Goal: Transaction & Acquisition: Purchase product/service

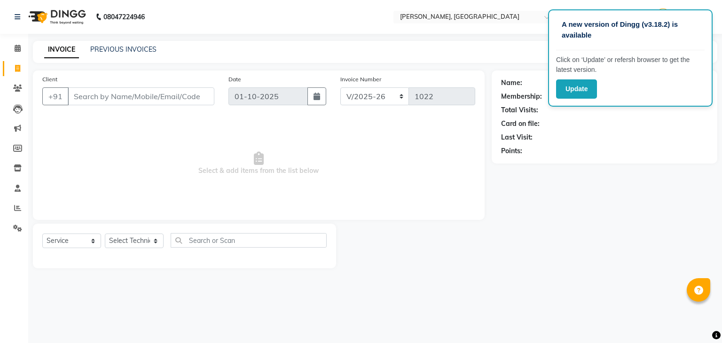
select select "4495"
select select "service"
type input "8971536276"
click at [179, 93] on span "Add Client" at bounding box center [189, 96] width 37 height 9
select select "21"
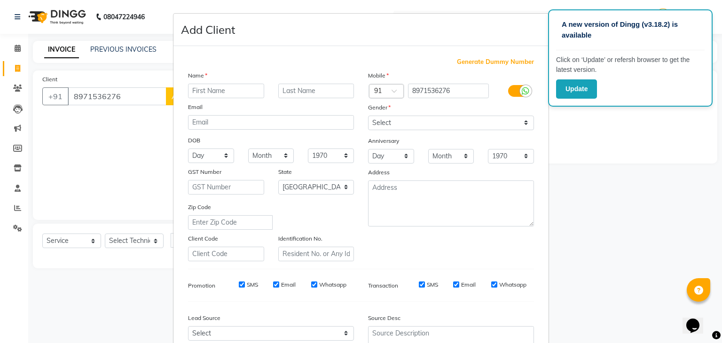
click at [189, 92] on input "text" at bounding box center [226, 91] width 76 height 15
type input "megana"
click at [410, 124] on select "Select [DEMOGRAPHIC_DATA] [DEMOGRAPHIC_DATA] Other Prefer Not To Say" at bounding box center [451, 123] width 166 height 15
select select "[DEMOGRAPHIC_DATA]"
click at [368, 116] on select "Select [DEMOGRAPHIC_DATA] [DEMOGRAPHIC_DATA] Other Prefer Not To Say" at bounding box center [451, 123] width 166 height 15
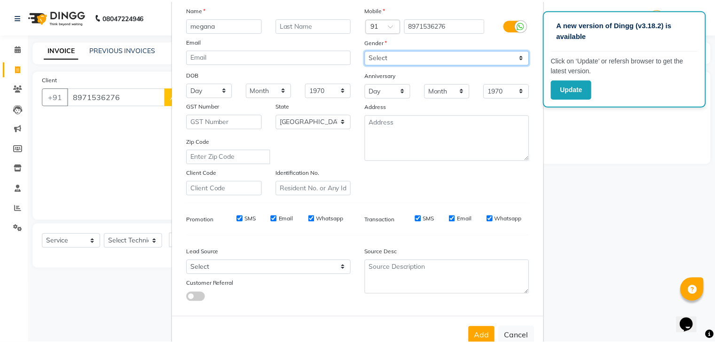
scroll to position [95, 0]
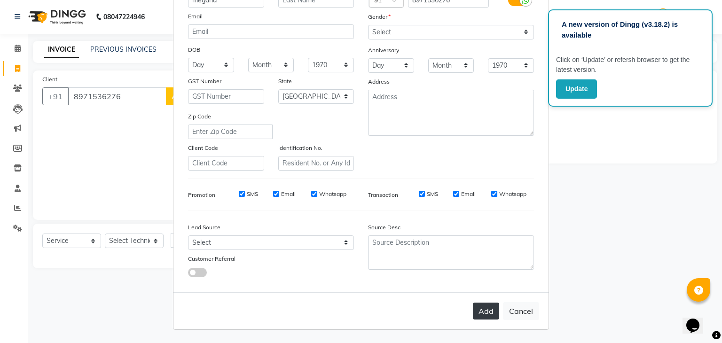
click at [482, 307] on button "Add" at bounding box center [486, 311] width 26 height 17
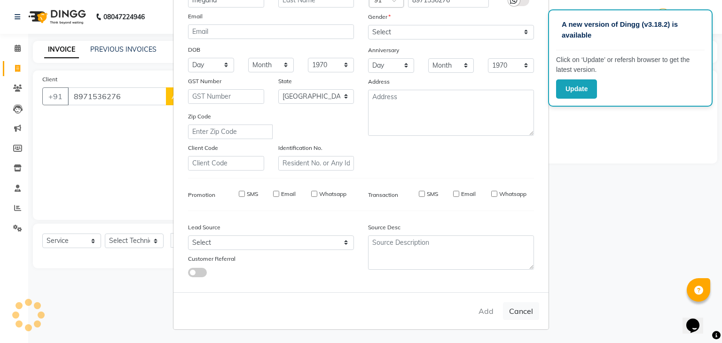
type input "89******76"
select select
select select "null"
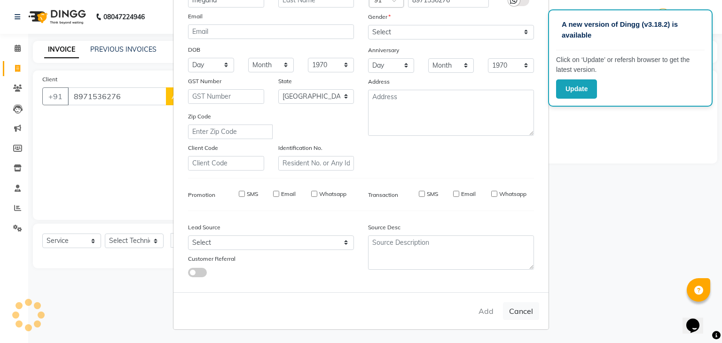
select select
checkbox input "false"
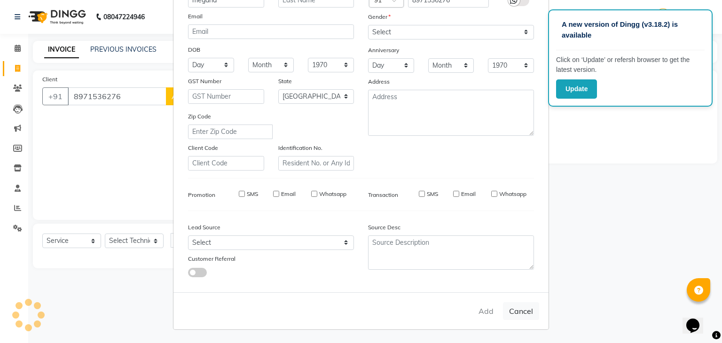
checkbox input "false"
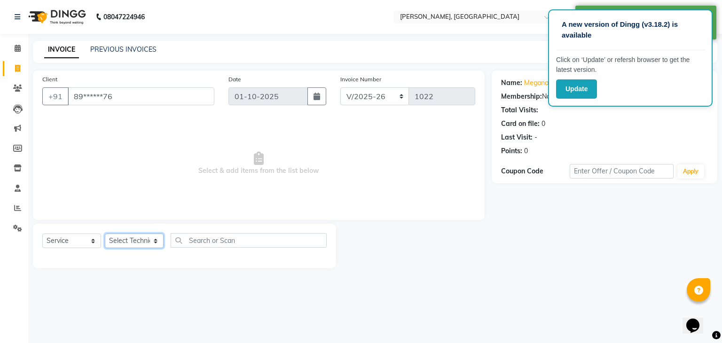
click at [152, 244] on select "Select Technician Admin [PERSON_NAME] Manager [PERSON_NAME]" at bounding box center [134, 240] width 59 height 15
select select "25632"
click at [105, 234] on select "Select Technician Admin [PERSON_NAME] Manager [PERSON_NAME]" at bounding box center [134, 240] width 59 height 15
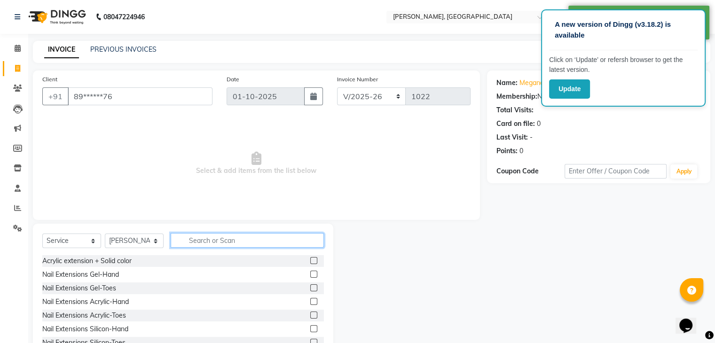
click at [192, 239] on input "text" at bounding box center [247, 240] width 153 height 15
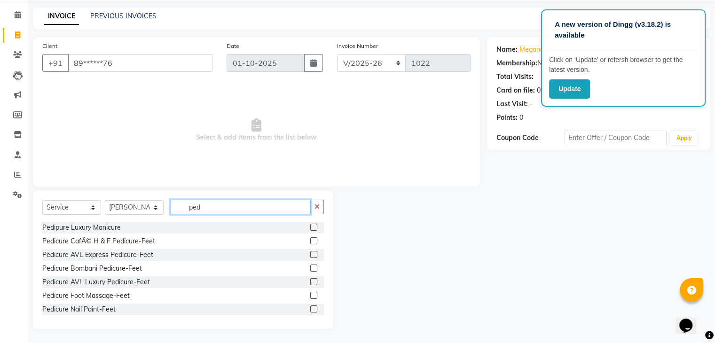
scroll to position [0, 0]
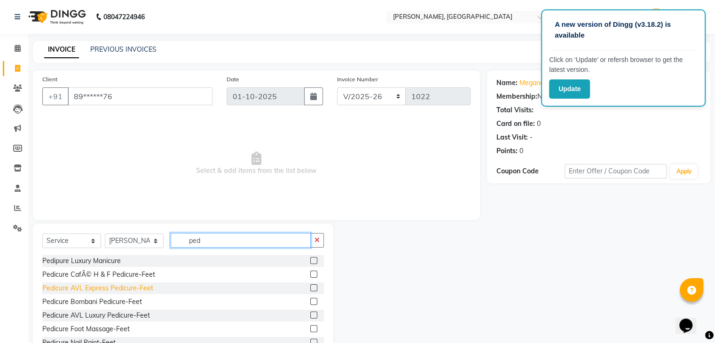
type input "ped"
click at [150, 288] on div "Pedicure AVL Express Pedicure-Feet" at bounding box center [97, 288] width 111 height 10
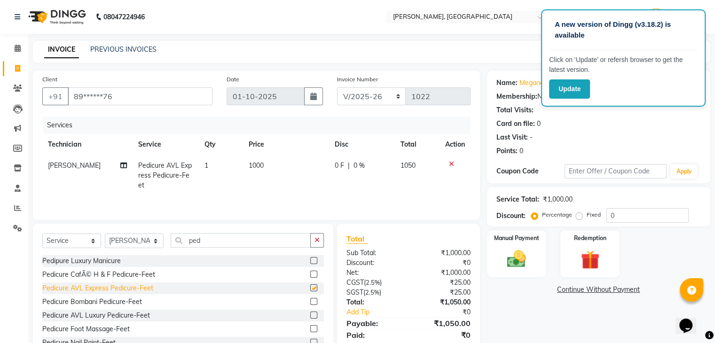
checkbox input "false"
click at [141, 301] on div "Pedicure Bombani Pedicure-Feet" at bounding box center [92, 302] width 100 height 10
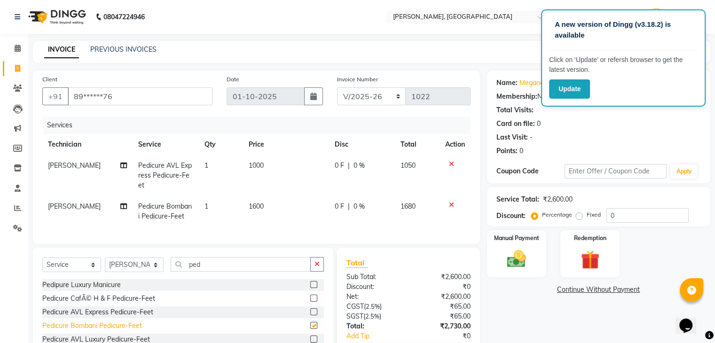
checkbox input "false"
click at [453, 207] on div at bounding box center [455, 205] width 20 height 7
click at [451, 203] on icon at bounding box center [451, 205] width 5 height 7
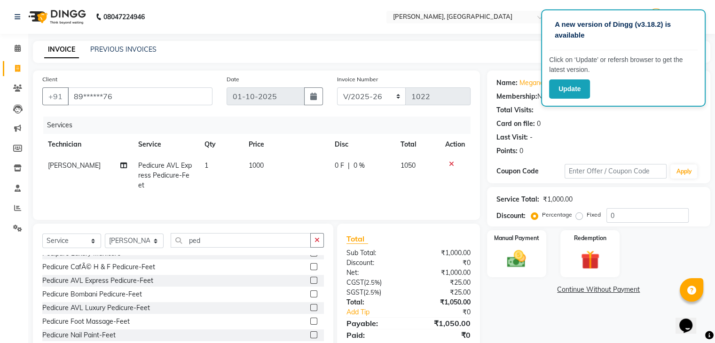
scroll to position [15, 0]
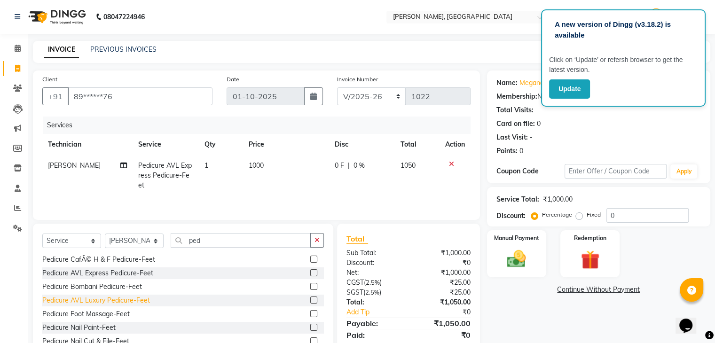
click at [132, 300] on div "Pedicure AVL Luxury Pedicure-Feet" at bounding box center [96, 300] width 108 height 10
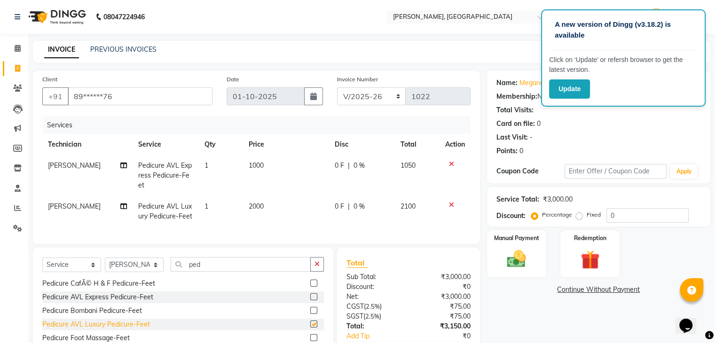
checkbox input "false"
click at [449, 204] on icon at bounding box center [451, 205] width 5 height 7
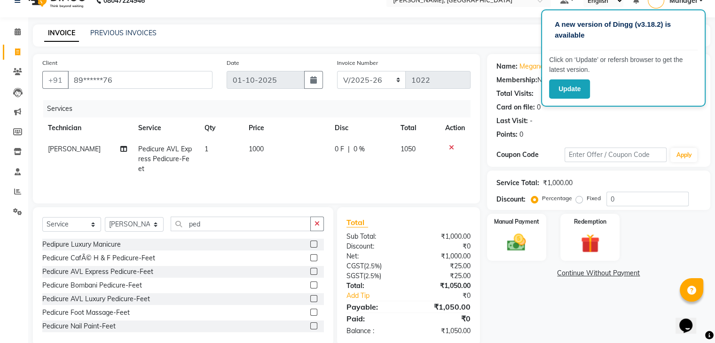
scroll to position [0, 0]
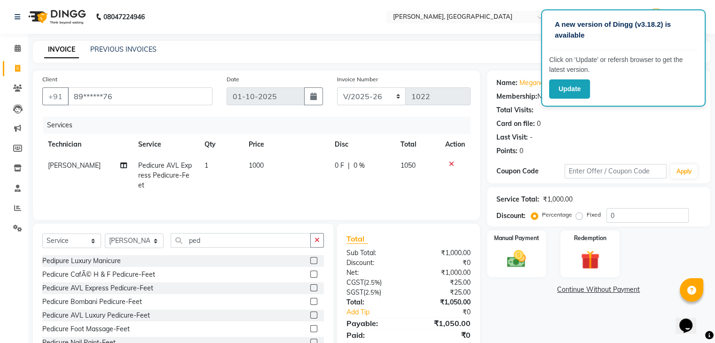
click at [124, 260] on div "Pedipure Luxury Manicure" at bounding box center [182, 261] width 281 height 12
click at [120, 263] on div "Pedipure Luxury Manicure" at bounding box center [81, 261] width 78 height 10
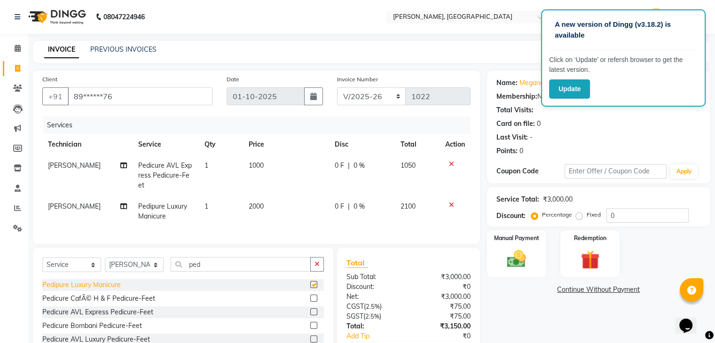
checkbox input "false"
click at [452, 205] on icon at bounding box center [451, 205] width 5 height 7
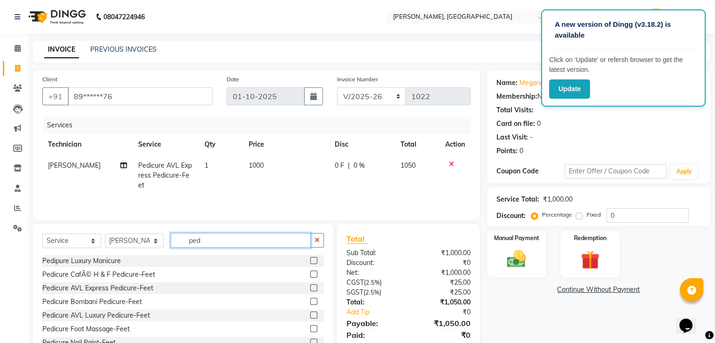
click at [209, 241] on input "ped" at bounding box center [241, 240] width 140 height 15
type input "p"
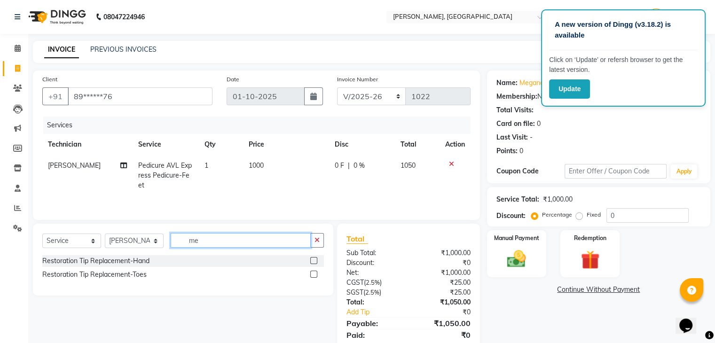
type input "m"
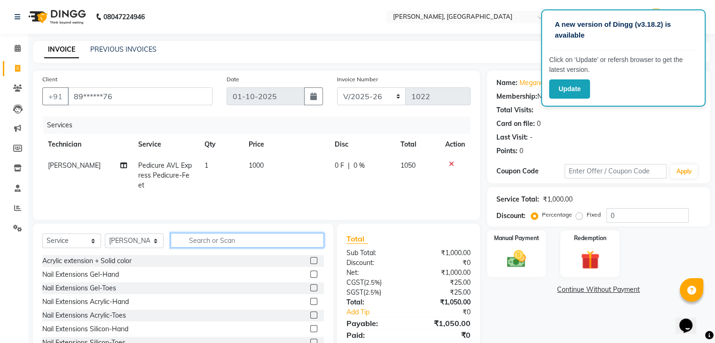
click at [192, 241] on input "text" at bounding box center [247, 240] width 153 height 15
type input "ped"
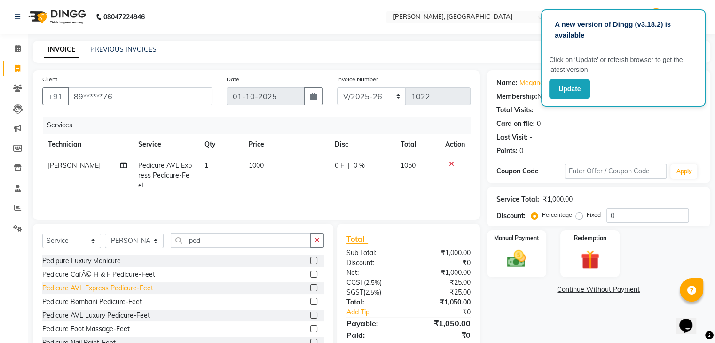
click at [120, 289] on div "Pedicure AVL Express Pedicure-Feet" at bounding box center [97, 288] width 111 height 10
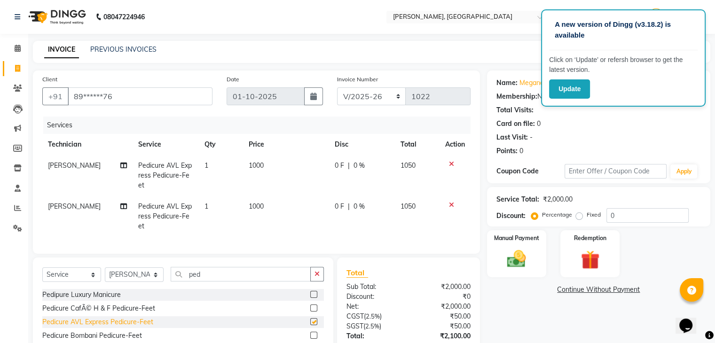
checkbox input "false"
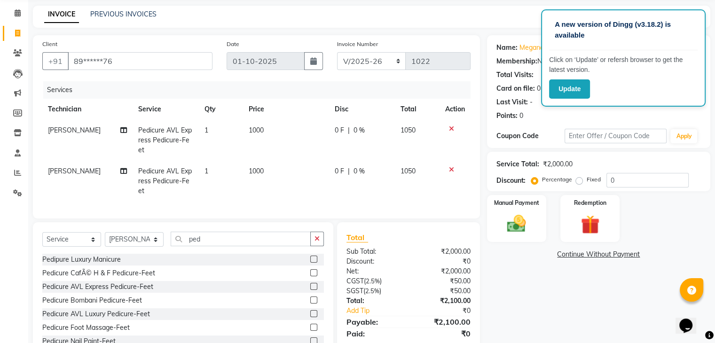
scroll to position [75, 0]
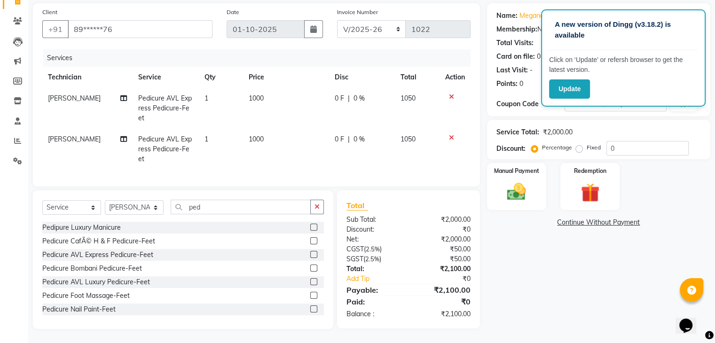
click at [214, 274] on div "Pedipure Luxury Manicure Pedicure CafÃ© H & F Pedicure-Feet Pedicure AVL Expres…" at bounding box center [182, 269] width 281 height 94
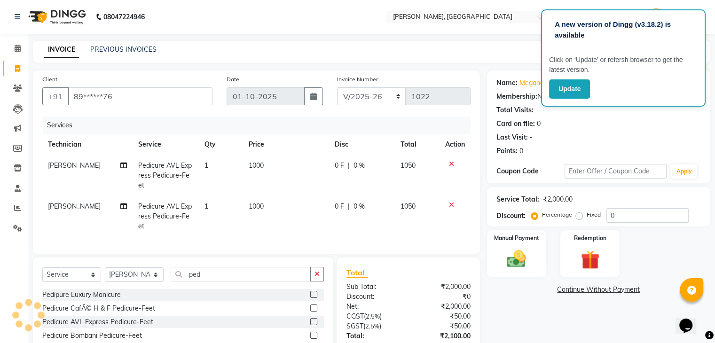
click at [522, 301] on div "Name: Megana Membership: No Active Membership Total Visits: Card on file: 0 Las…" at bounding box center [602, 233] width 230 height 326
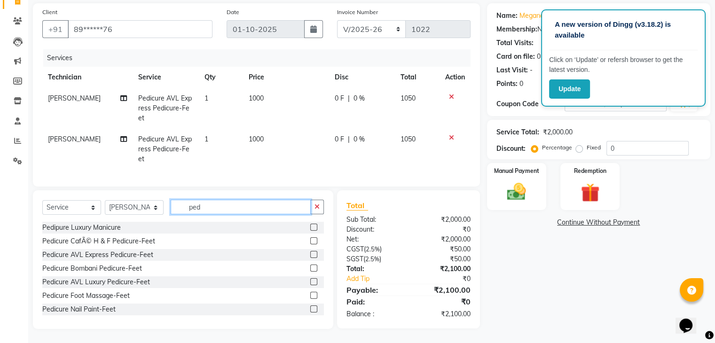
click at [212, 211] on input "ped" at bounding box center [241, 207] width 140 height 15
type input "p"
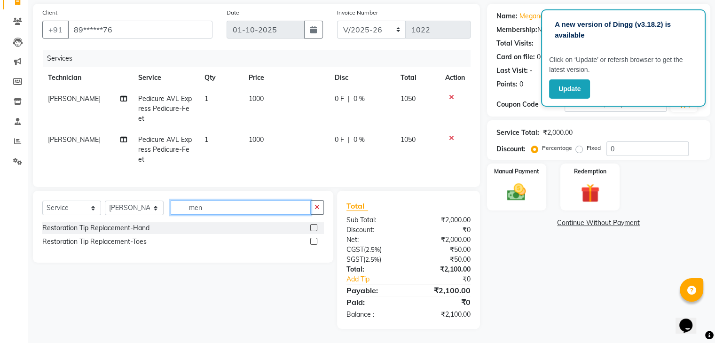
scroll to position [74, 0]
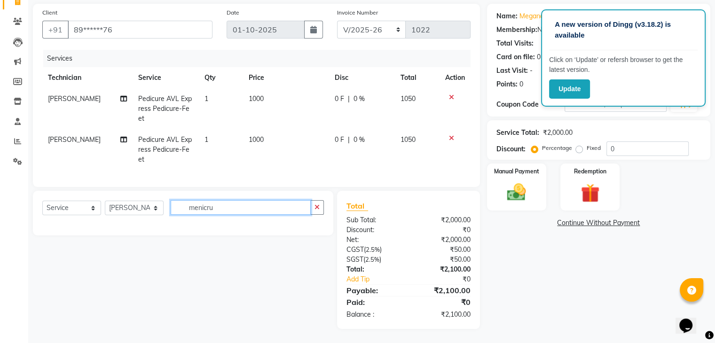
type input "menicru"
click at [257, 159] on td "1000" at bounding box center [286, 149] width 86 height 41
select select "25632"
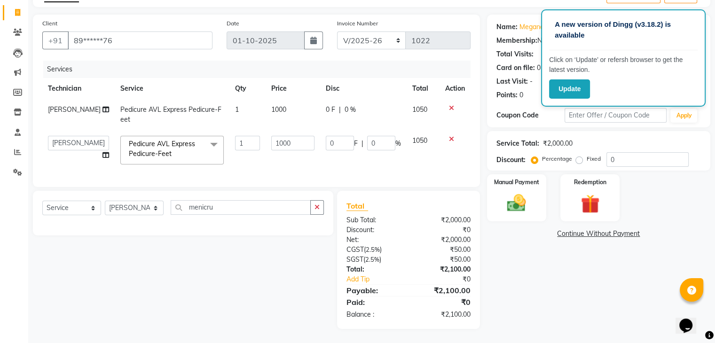
scroll to position [63, 0]
click at [188, 206] on input "menicru" at bounding box center [241, 207] width 140 height 15
click at [219, 204] on input "menicru" at bounding box center [241, 207] width 140 height 15
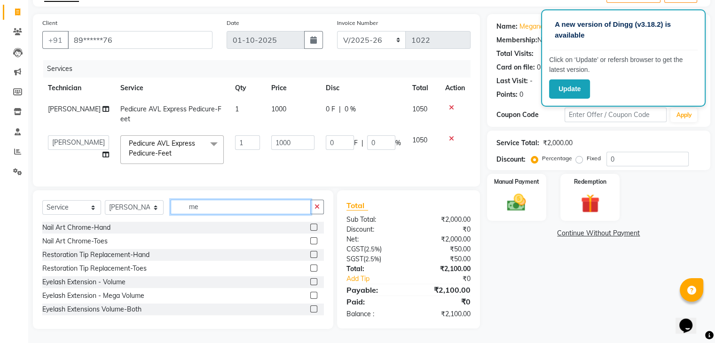
type input "m"
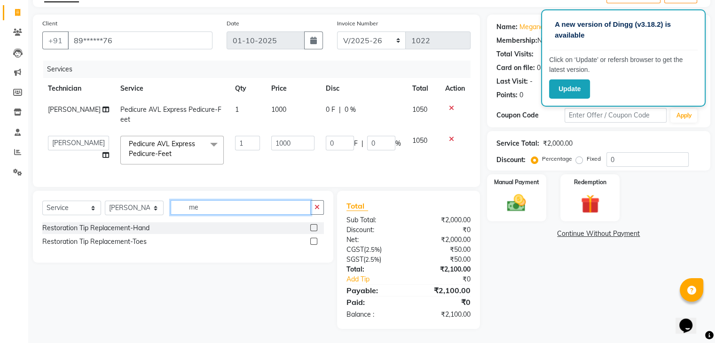
type input "m"
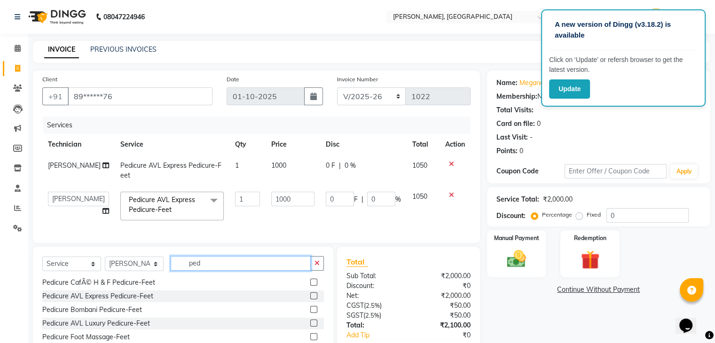
scroll to position [0, 0]
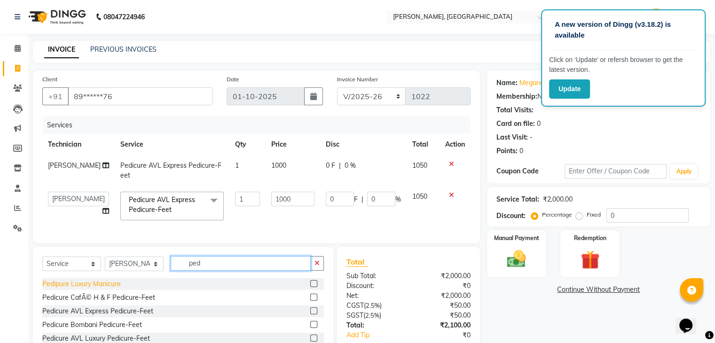
type input "ped"
click at [104, 289] on div "Pedipure Luxury Manicure" at bounding box center [81, 284] width 78 height 10
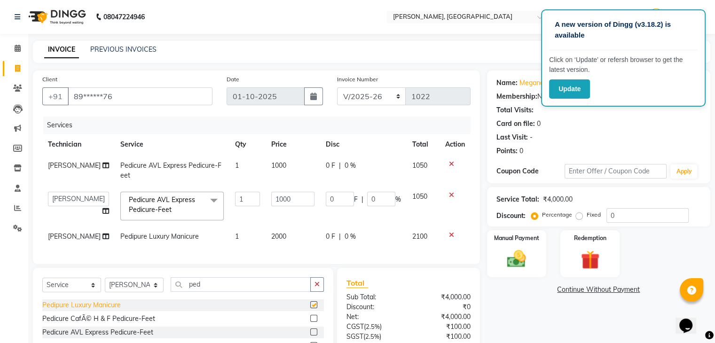
checkbox input "false"
click at [454, 237] on div at bounding box center [455, 235] width 20 height 7
click at [451, 234] on icon at bounding box center [451, 235] width 5 height 7
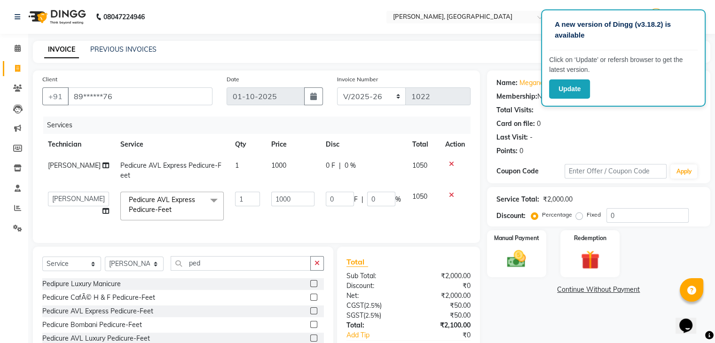
click at [287, 168] on td "1000" at bounding box center [292, 170] width 54 height 31
select select "25632"
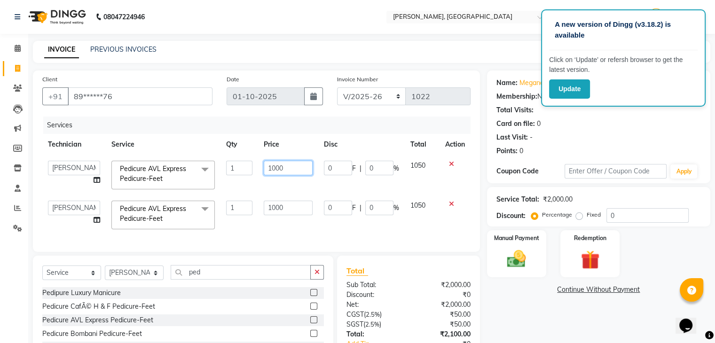
click at [287, 167] on input "1000" at bounding box center [288, 168] width 49 height 15
type input "1100"
click at [288, 184] on td "1100" at bounding box center [288, 175] width 60 height 40
select select "25632"
click at [89, 168] on select "Admin [PERSON_NAME] Manager [PERSON_NAME]" at bounding box center [74, 168] width 52 height 15
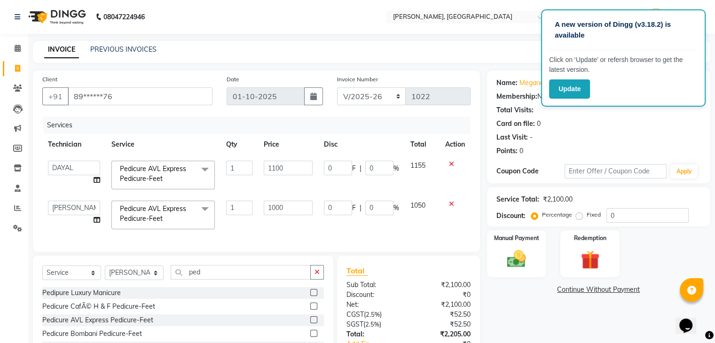
select select "77389"
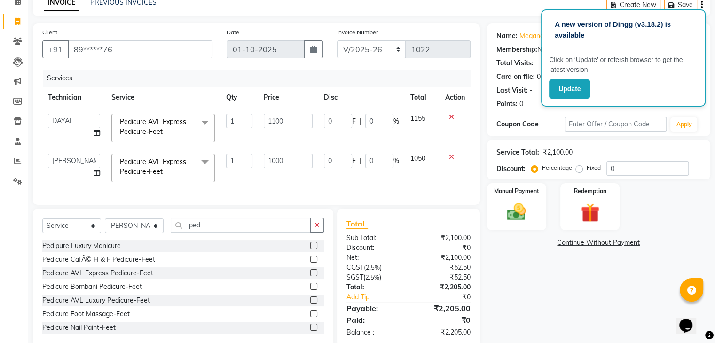
scroll to position [72, 0]
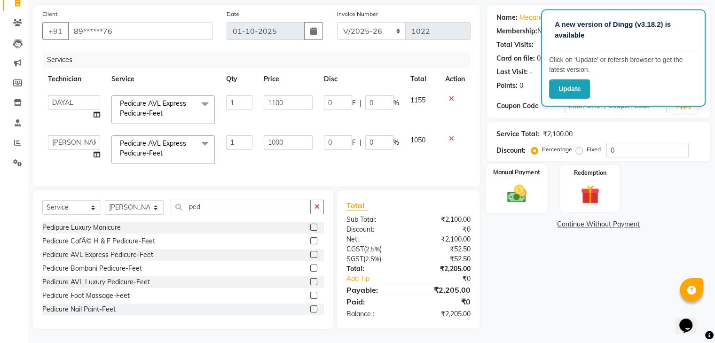
click at [514, 187] on img at bounding box center [515, 194] width 31 height 23
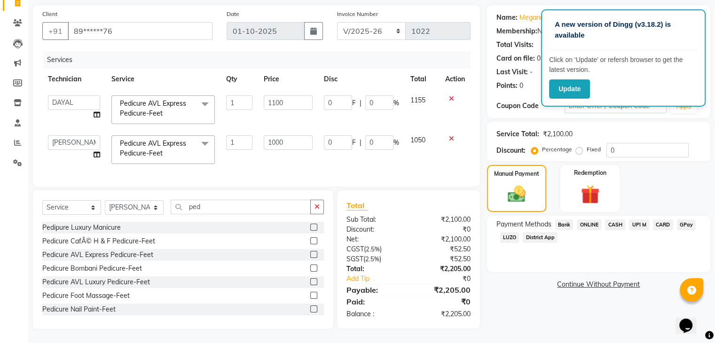
click at [591, 219] on span "ONLINE" at bounding box center [588, 224] width 24 height 11
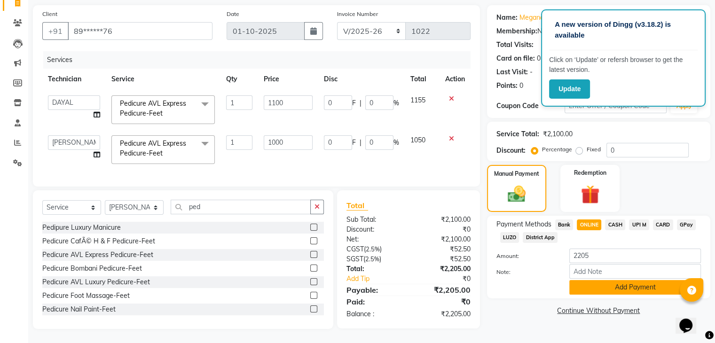
click at [603, 280] on button "Add Payment" at bounding box center [635, 287] width 132 height 15
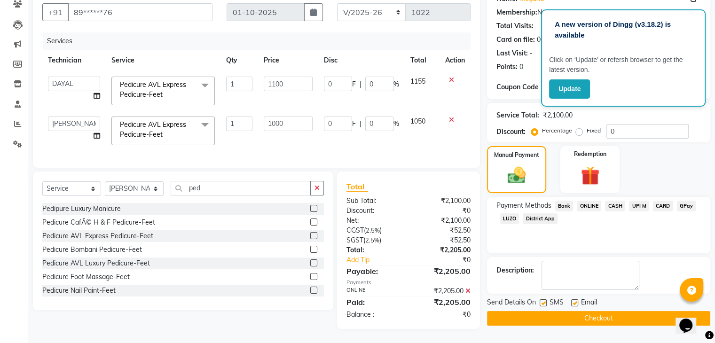
scroll to position [92, 0]
click at [599, 314] on button "Checkout" at bounding box center [598, 318] width 223 height 15
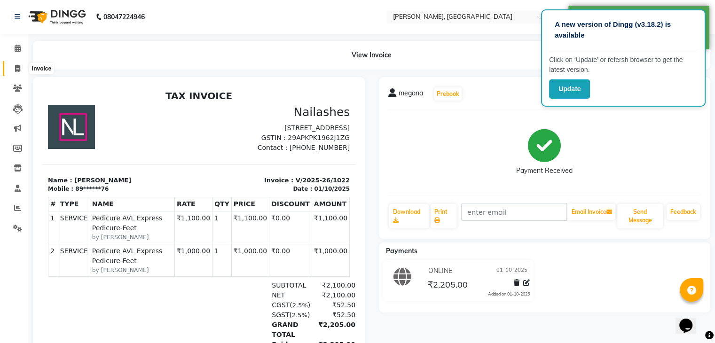
click at [13, 70] on span at bounding box center [17, 68] width 16 height 11
select select "service"
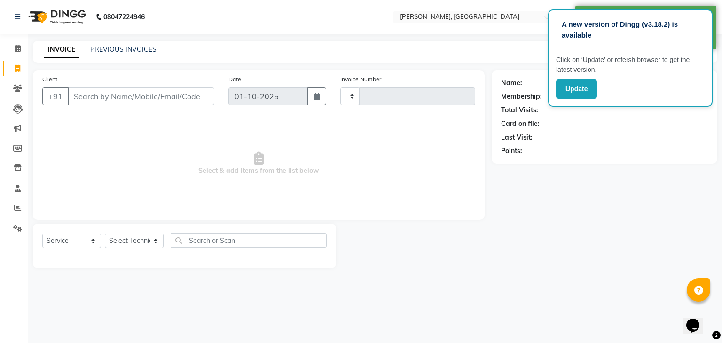
type input "1023"
select select "4495"
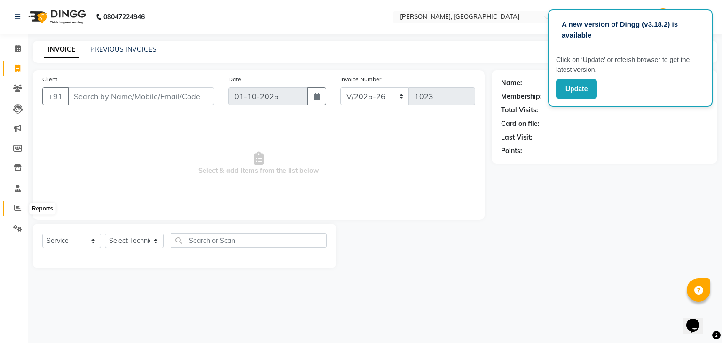
click at [19, 207] on icon at bounding box center [17, 207] width 7 height 7
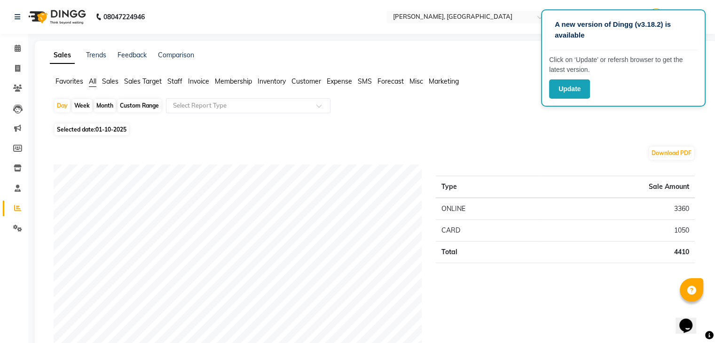
click at [171, 81] on span "Staff" at bounding box center [174, 81] width 15 height 8
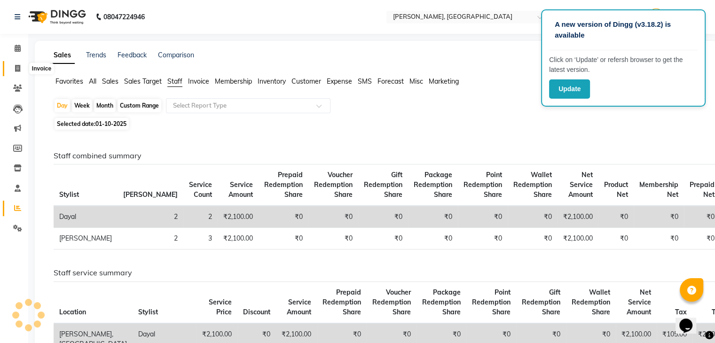
click at [17, 67] on icon at bounding box center [17, 68] width 5 height 7
select select "service"
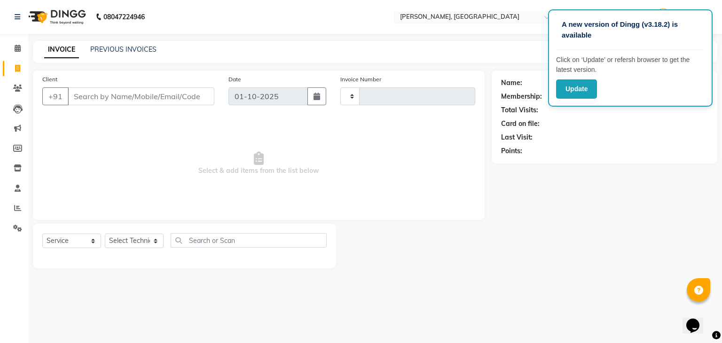
type input "1023"
select select "4495"
click at [133, 243] on select "Select Technician Admin [PERSON_NAME] Manager [PERSON_NAME]" at bounding box center [134, 240] width 59 height 15
select select "88589"
click at [105, 234] on select "Select Technician Admin [PERSON_NAME] Manager [PERSON_NAME]" at bounding box center [134, 240] width 59 height 15
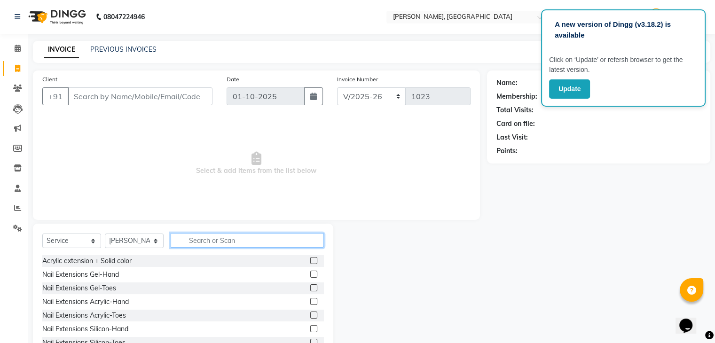
click at [185, 241] on input "text" at bounding box center [247, 240] width 153 height 15
type input "acr"
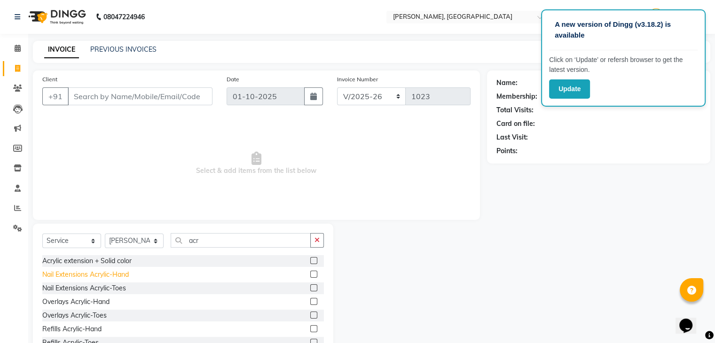
click at [104, 273] on div "Nail Extensions Acrylic-Hand" at bounding box center [85, 275] width 86 height 10
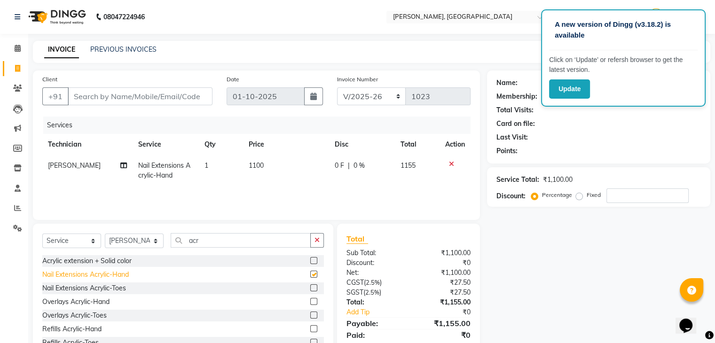
checkbox input "false"
click at [255, 168] on span "1100" at bounding box center [256, 165] width 15 height 8
select select "88589"
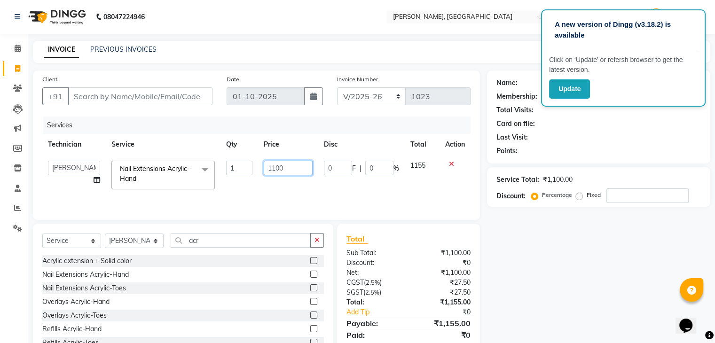
click at [273, 166] on input "1100" at bounding box center [288, 168] width 49 height 15
click at [286, 168] on input "100" at bounding box center [288, 168] width 49 height 15
type input "1000"
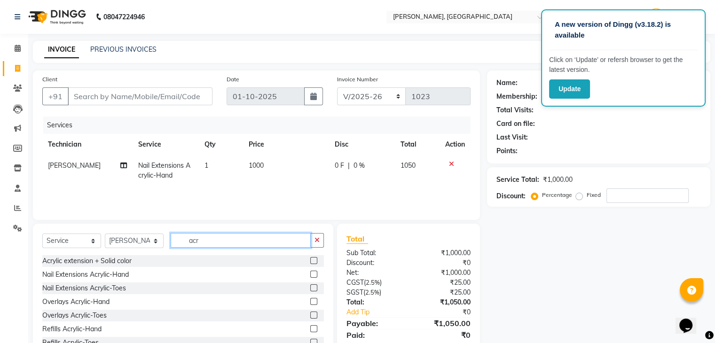
click at [277, 243] on input "acr" at bounding box center [241, 240] width 140 height 15
type input "a"
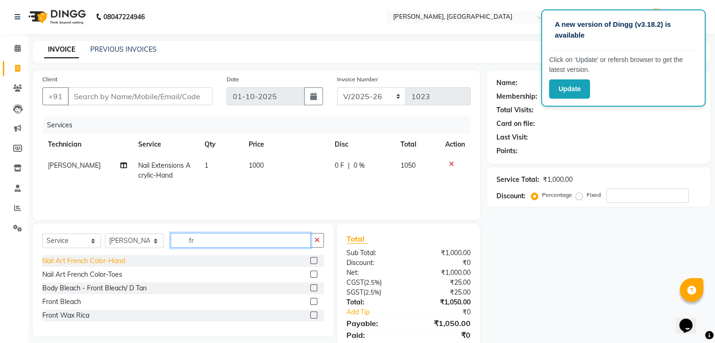
type input "fr"
click at [79, 257] on div "Nail Art French Color-Hand" at bounding box center [83, 261] width 83 height 10
checkbox input "false"
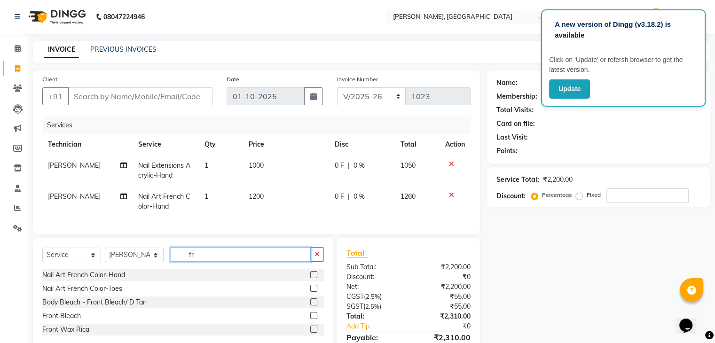
click at [227, 257] on input "fr" at bounding box center [241, 254] width 140 height 15
type input "f"
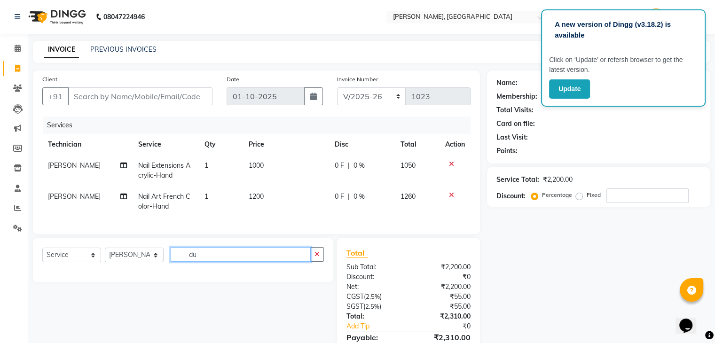
type input "d"
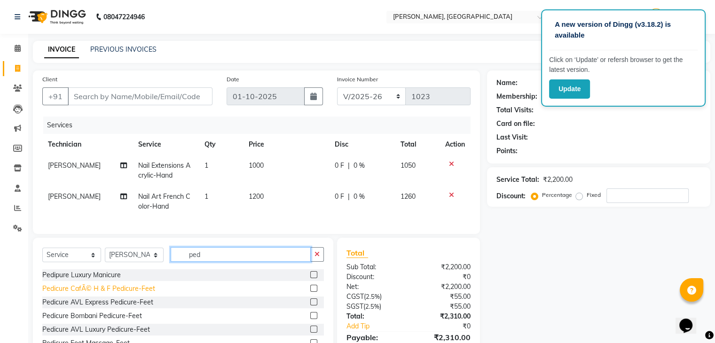
type input "ped"
click at [100, 294] on div "Pedicure CafÃ© H & F Pedicure-Feet" at bounding box center [98, 289] width 113 height 10
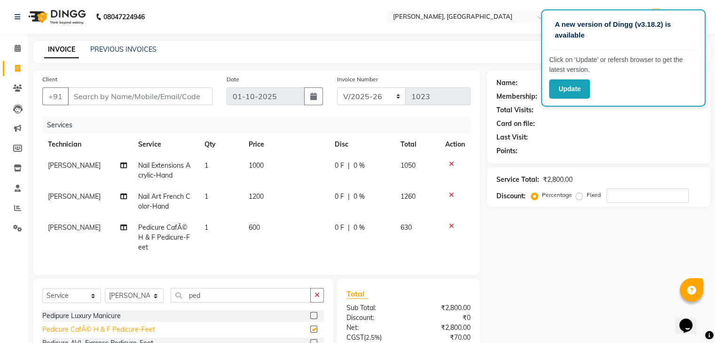
checkbox input "false"
drag, startPoint x: 713, startPoint y: 164, endPoint x: 715, endPoint y: 190, distance: 26.3
click at [715, 190] on html "A new version of Dingg (v3.18.2) is available Click on ‘Update’ or refersh brow…" at bounding box center [357, 171] width 715 height 343
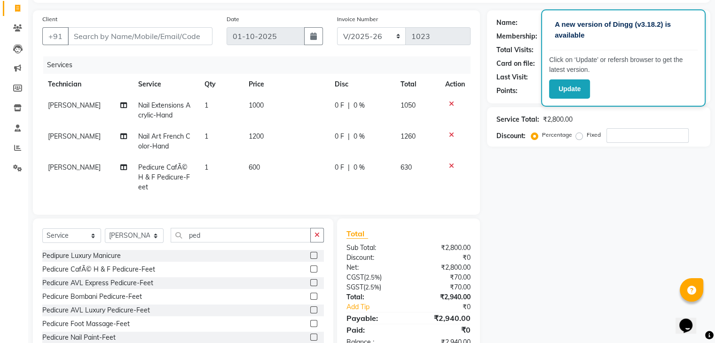
scroll to position [61, 0]
click at [94, 260] on div "Pedipure Luxury Manicure" at bounding box center [81, 255] width 78 height 10
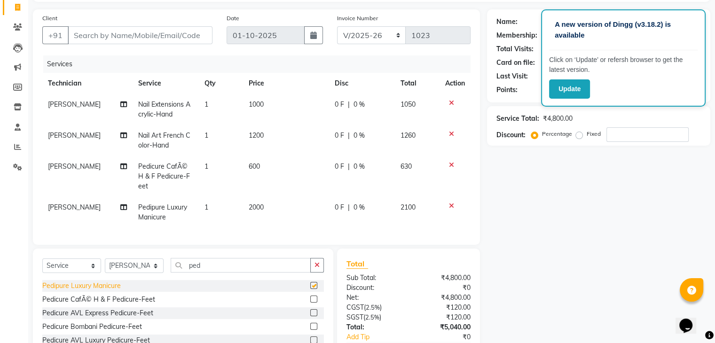
checkbox input "false"
drag, startPoint x: 711, startPoint y: 188, endPoint x: 711, endPoint y: 284, distance: 95.4
click at [711, 284] on div "Name: Membership: Total Visits: Card on file: Last Visit: Points: Service Total…" at bounding box center [602, 198] width 230 height 378
drag, startPoint x: 714, startPoint y: 249, endPoint x: 721, endPoint y: 301, distance: 52.2
click at [715, 282] on html "A new version of Dingg (v3.18.2) is available Click on ‘Update’ or refersh brow…" at bounding box center [357, 110] width 715 height 343
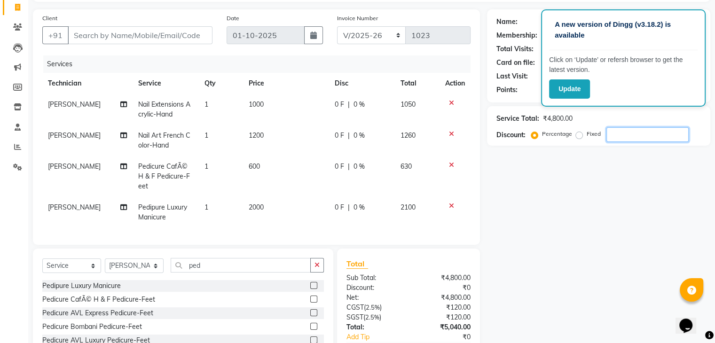
drag, startPoint x: 713, startPoint y: 302, endPoint x: 708, endPoint y: 363, distance: 61.7
click at [708, 282] on html "A new version of Dingg (v3.18.2) is available Click on ‘Update’ or refersh brow…" at bounding box center [357, 110] width 715 height 343
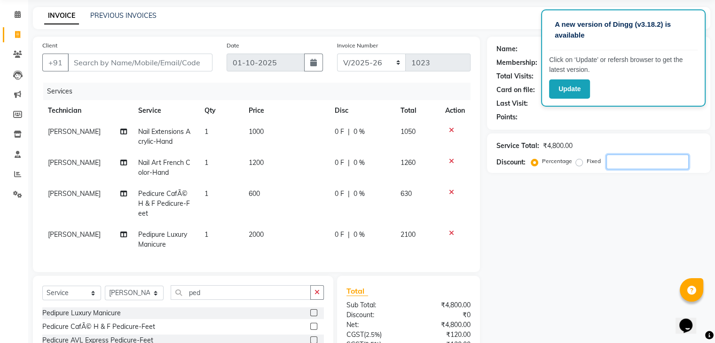
scroll to position [127, 0]
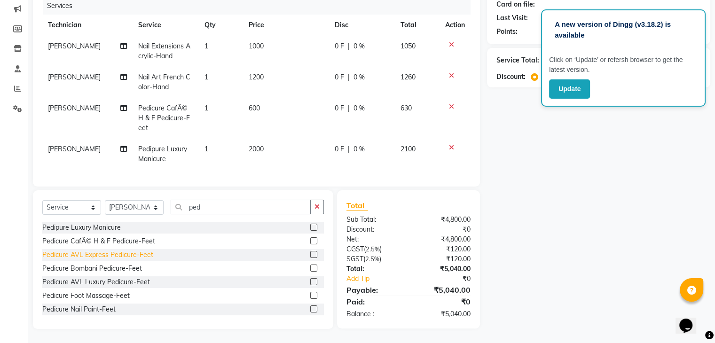
click at [126, 256] on div "Pedicure AVL Express Pedicure-Feet" at bounding box center [97, 255] width 111 height 10
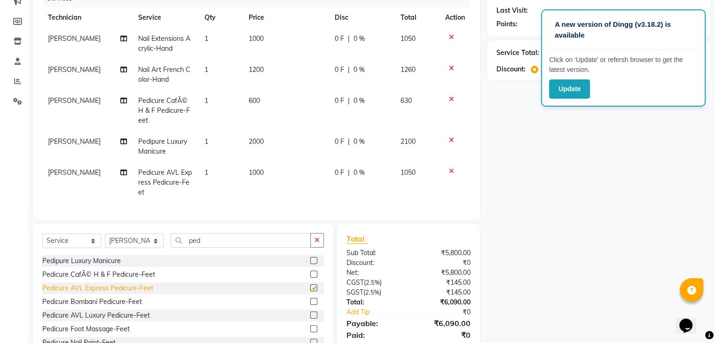
checkbox input "false"
click at [126, 248] on select "Select Technician Admin [PERSON_NAME] Manager [PERSON_NAME]" at bounding box center [134, 240] width 59 height 15
click at [113, 332] on div "Pedicure Foot Massage-Feet" at bounding box center [85, 329] width 87 height 10
checkbox input "false"
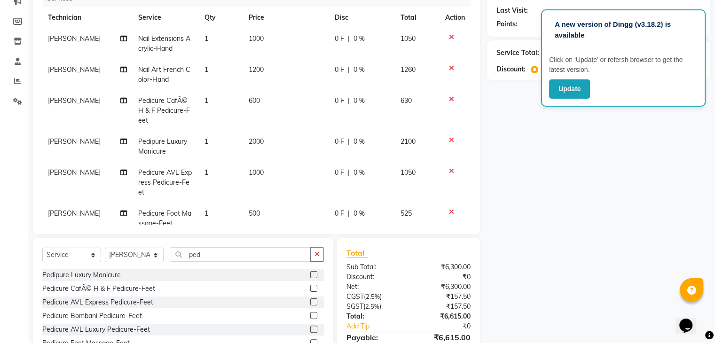
click at [449, 211] on icon at bounding box center [451, 212] width 5 height 7
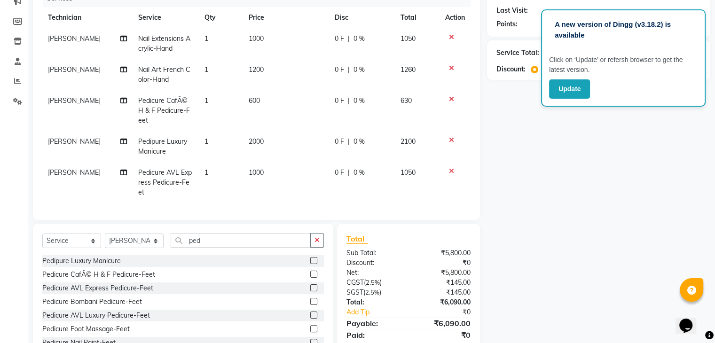
click at [451, 140] on icon at bounding box center [451, 140] width 5 height 7
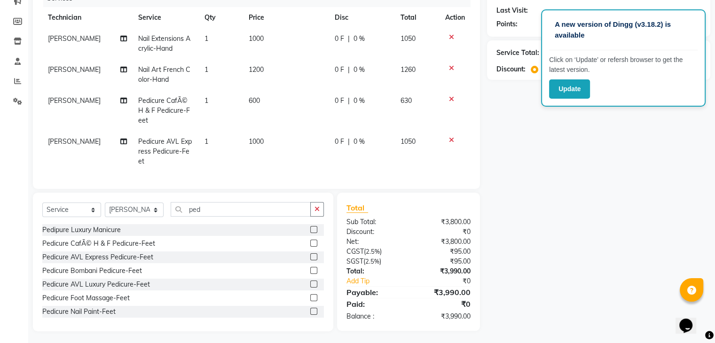
click at [451, 99] on icon at bounding box center [451, 99] width 5 height 7
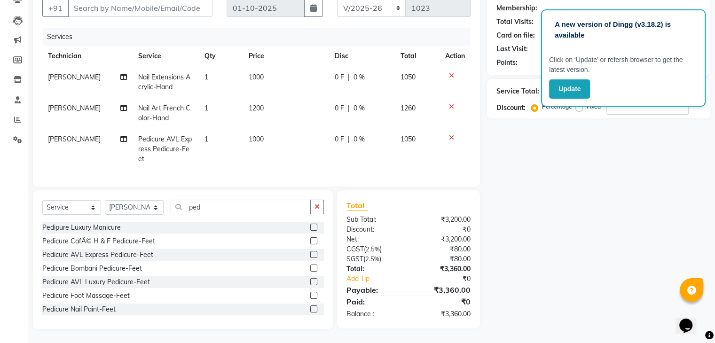
scroll to position [96, 0]
click at [254, 135] on span "1000" at bounding box center [256, 139] width 15 height 8
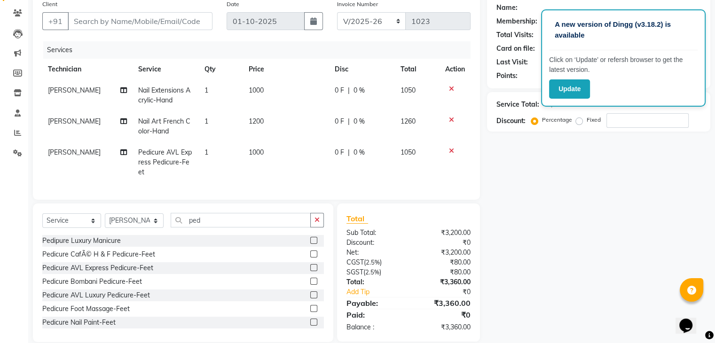
select select "88589"
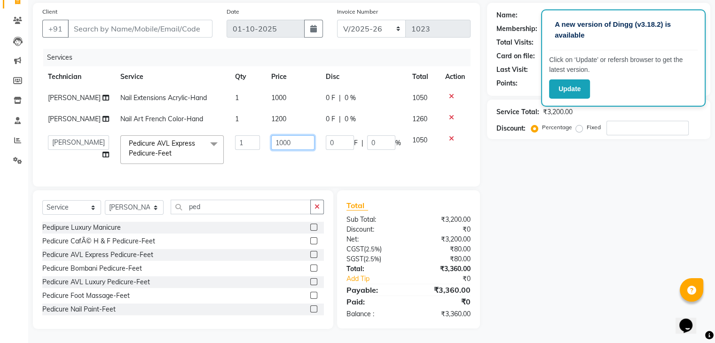
click at [274, 136] on input "1000" at bounding box center [292, 142] width 43 height 15
type input "1100"
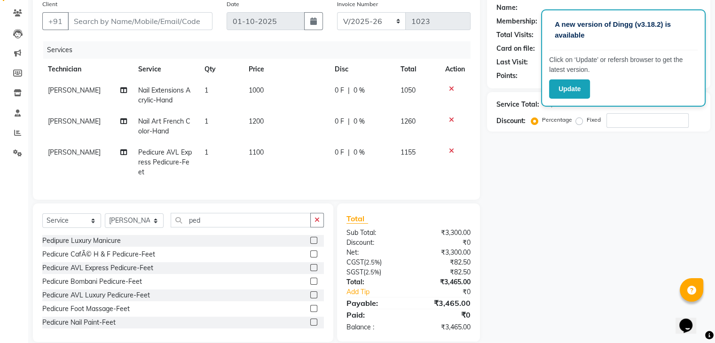
click at [626, 223] on div "Name: Membership: Total Visits: Card on file: Last Visit: Points: Service Total…" at bounding box center [602, 168] width 230 height 347
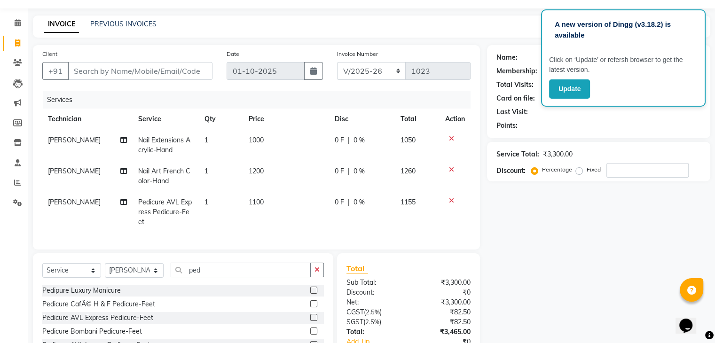
scroll to position [0, 0]
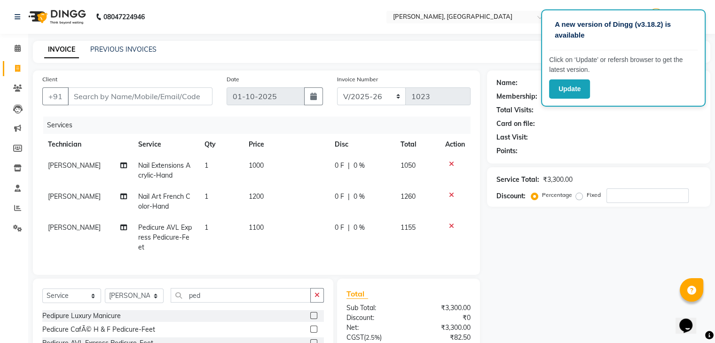
click at [73, 218] on td "[PERSON_NAME]" at bounding box center [87, 237] width 90 height 41
select select "88589"
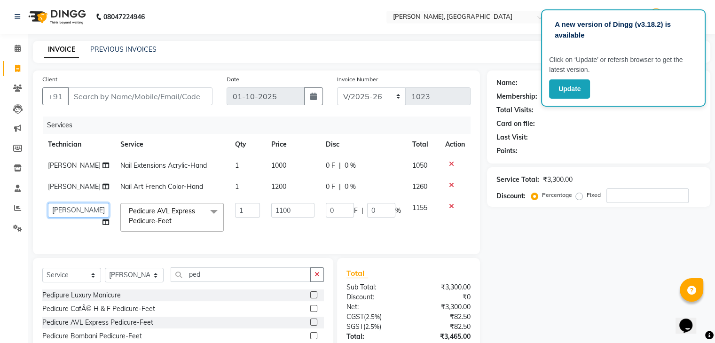
click at [88, 214] on select "Admin [PERSON_NAME] Manager [PERSON_NAME]" at bounding box center [78, 210] width 61 height 15
select select "77389"
click at [615, 195] on input "number" at bounding box center [647, 195] width 82 height 15
type input "1"
type input "11"
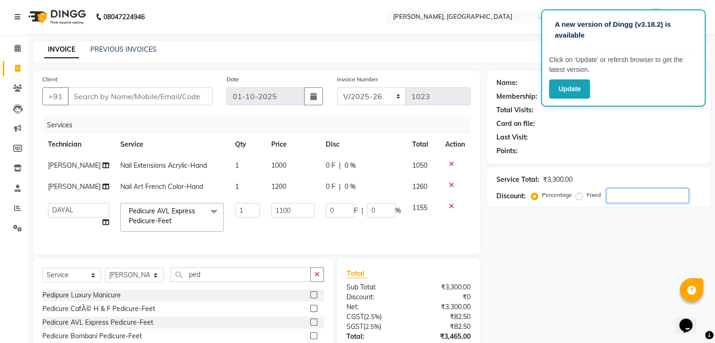
type input "1"
type input "10"
type input "110"
type input "10"
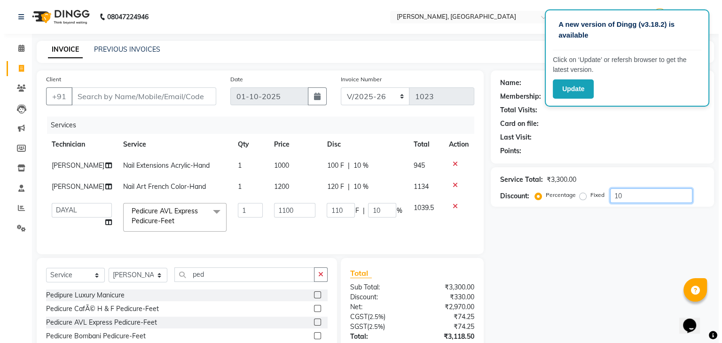
scroll to position [75, 0]
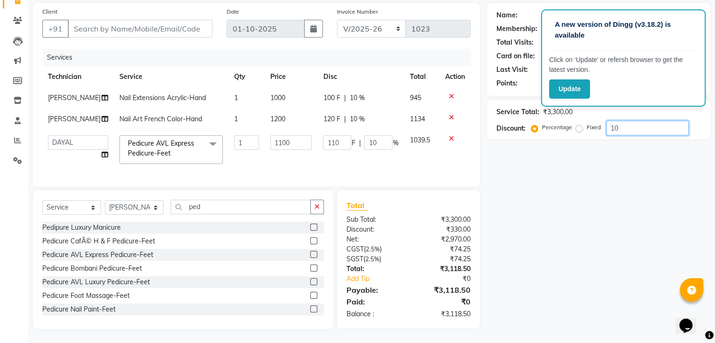
type input "10"
click at [586, 123] on label "Fixed" at bounding box center [593, 127] width 14 height 8
click at [579, 124] on input "Fixed" at bounding box center [580, 127] width 7 height 7
radio input "true"
type input "3.33"
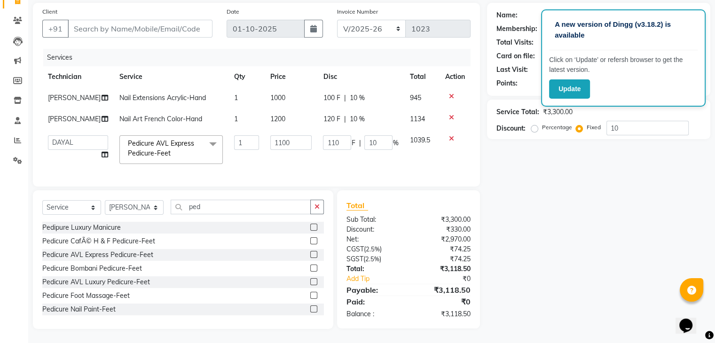
type input "0.3"
click at [586, 123] on label "Fixed" at bounding box center [593, 127] width 14 height 8
click at [579, 124] on input "Fixed" at bounding box center [580, 127] width 7 height 7
click at [645, 123] on input "10" at bounding box center [647, 128] width 82 height 15
type input "1"
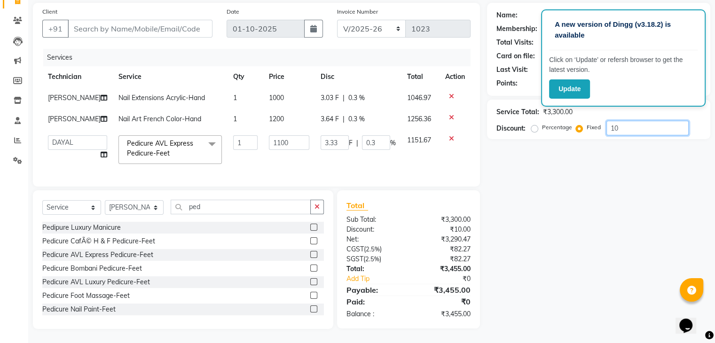
type input "0.33"
type input "0.03"
type input "0"
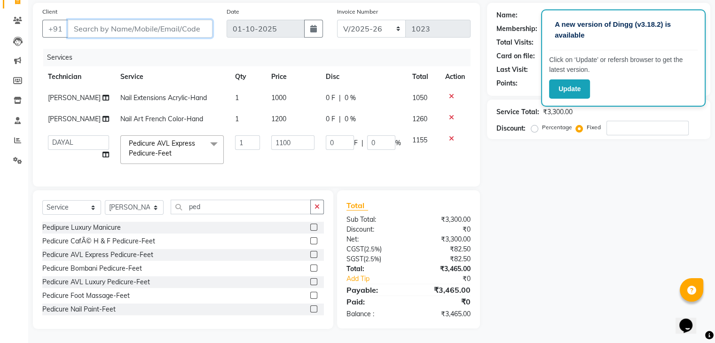
click at [117, 25] on input "Client" at bounding box center [140, 29] width 145 height 18
type input "9"
radio input "true"
type input "0"
type input "9880509214"
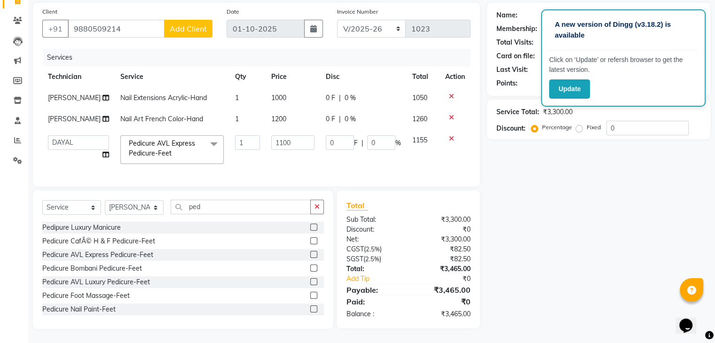
click at [180, 24] on span "Add Client" at bounding box center [188, 28] width 37 height 9
select select "21"
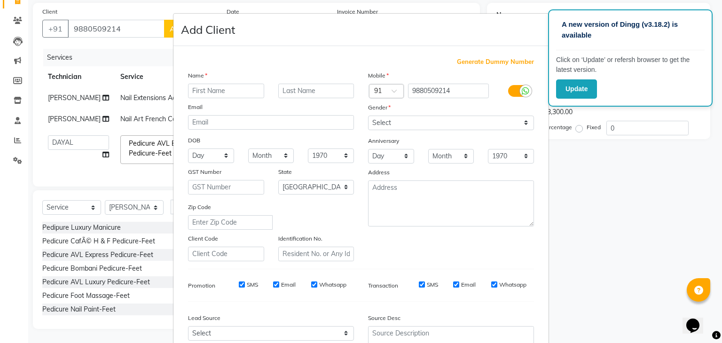
click at [218, 89] on input "text" at bounding box center [226, 91] width 76 height 15
type input "[PERSON_NAME]"
click at [416, 122] on select "Select [DEMOGRAPHIC_DATA] [DEMOGRAPHIC_DATA] Other Prefer Not To Say" at bounding box center [451, 123] width 166 height 15
select select "[DEMOGRAPHIC_DATA]"
click at [368, 116] on select "Select [DEMOGRAPHIC_DATA] [DEMOGRAPHIC_DATA] Other Prefer Not To Say" at bounding box center [451, 123] width 166 height 15
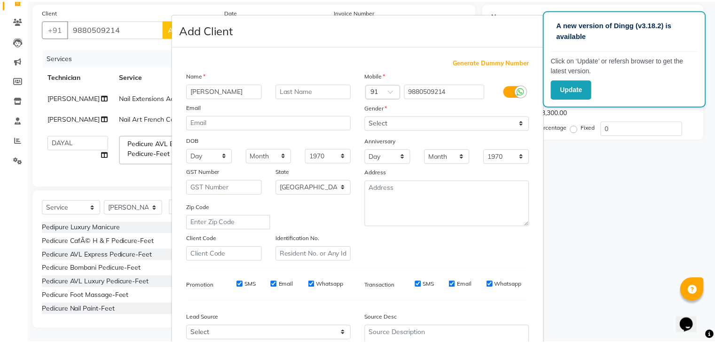
scroll to position [95, 0]
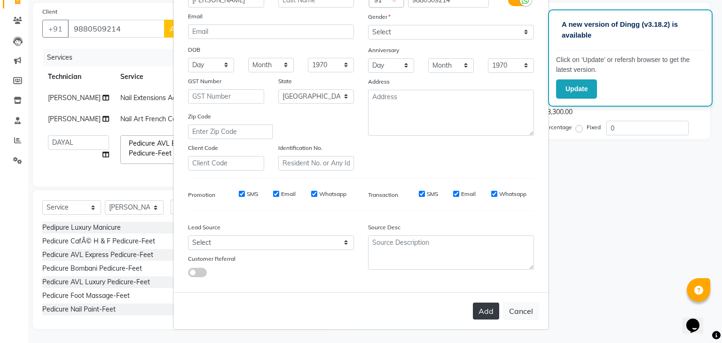
click at [478, 305] on button "Add" at bounding box center [486, 311] width 26 height 17
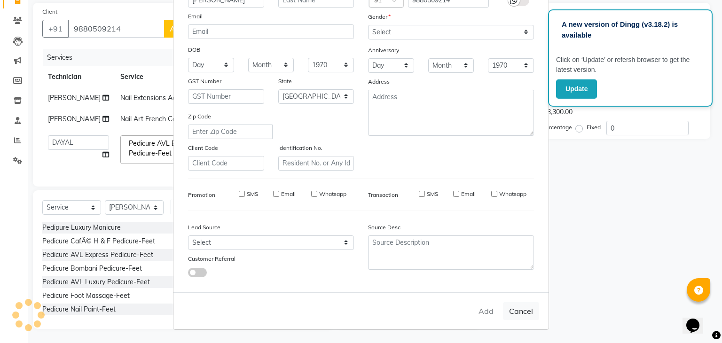
type input "98******14"
select select
select select "null"
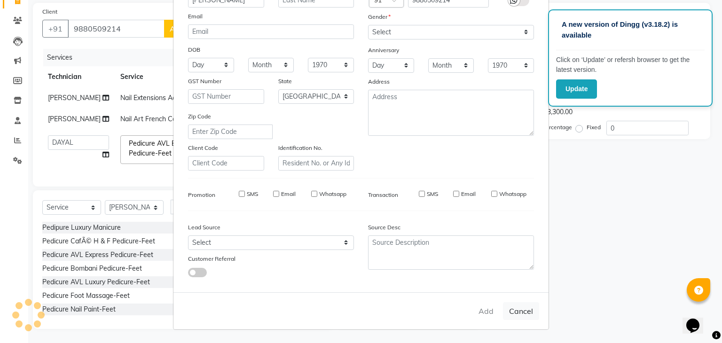
select select
checkbox input "false"
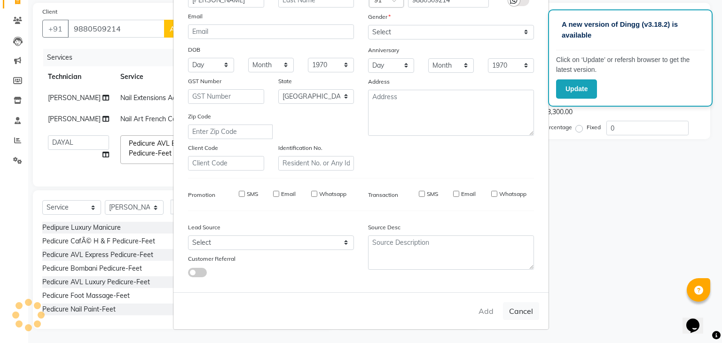
checkbox input "false"
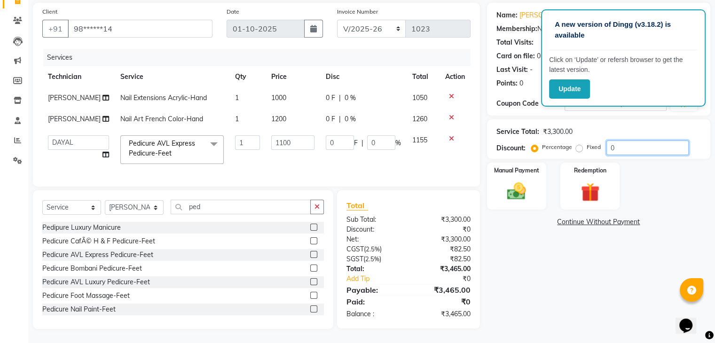
click at [619, 140] on input "0" at bounding box center [647, 147] width 82 height 15
type input "3"
type input "33"
type input "3"
type input "34"
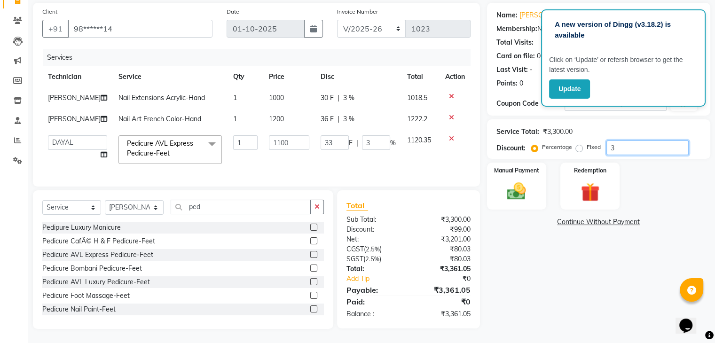
type input "374"
type input "34"
type input "100"
type input "1100"
type input "100"
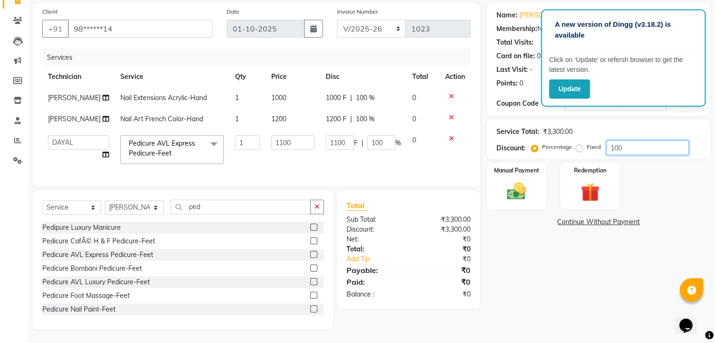
type input "10"
type input "110"
type input "10"
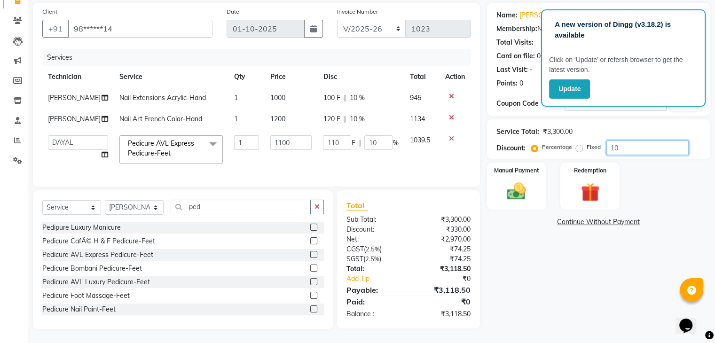
type input "1"
type input "11"
type input "1"
type input "0"
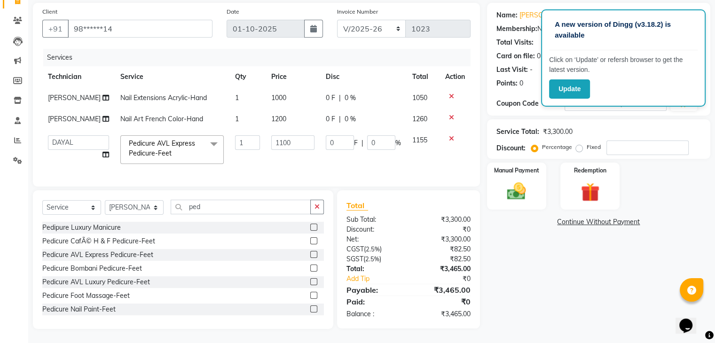
click at [586, 143] on label "Fixed" at bounding box center [593, 147] width 14 height 8
click at [577, 144] on input "Fixed" at bounding box center [580, 147] width 7 height 7
radio input "true"
click at [659, 143] on input "number" at bounding box center [647, 147] width 82 height 15
type input "3"
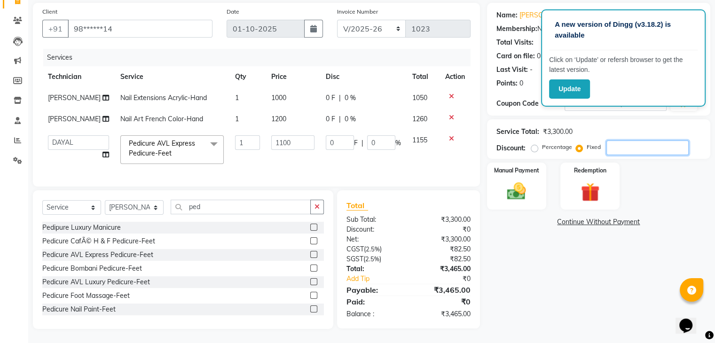
type input "1"
type input "0.09"
type input "34"
type input "11.33"
type input "1.03"
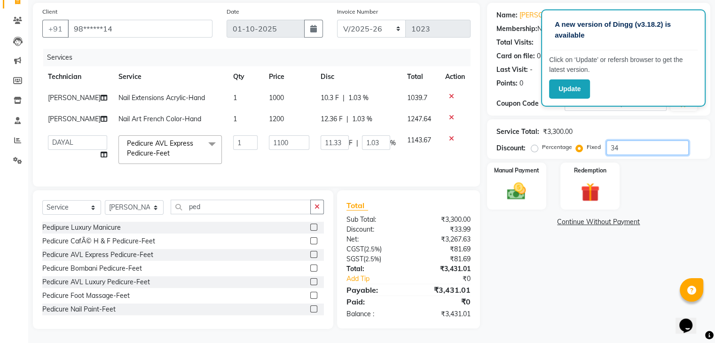
type input "347"
type input "115.67"
type input "10.52"
type input "347"
click at [513, 181] on img at bounding box center [515, 191] width 31 height 23
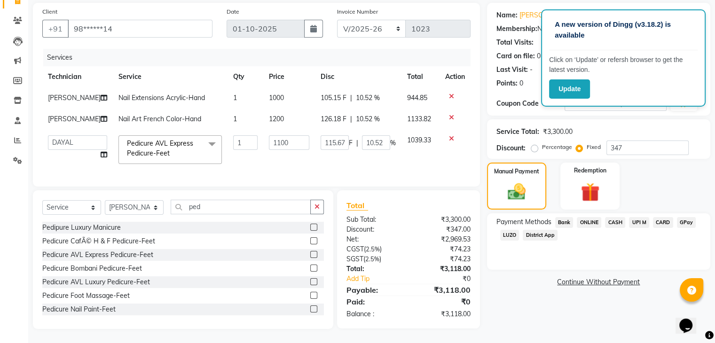
click at [591, 217] on span "ONLINE" at bounding box center [588, 222] width 24 height 11
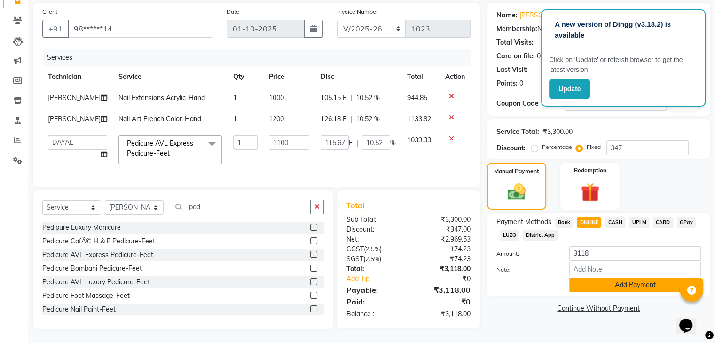
click at [641, 283] on button "Add Payment" at bounding box center [635, 285] width 132 height 15
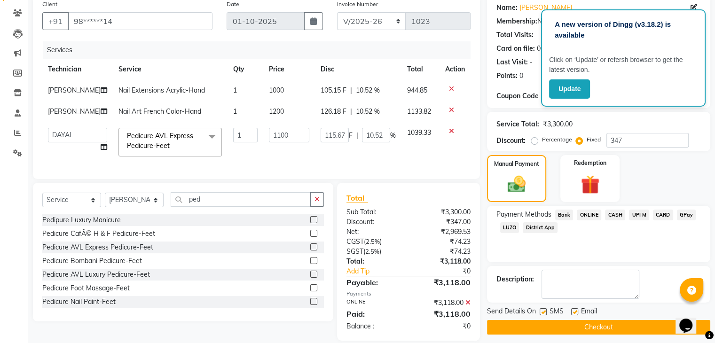
click at [609, 329] on button "Checkout" at bounding box center [598, 327] width 223 height 15
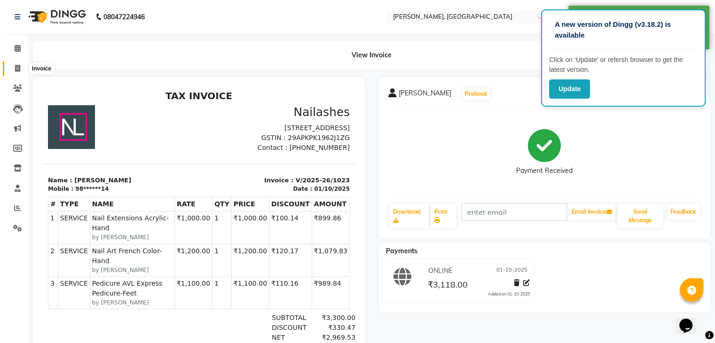
click at [17, 70] on icon at bounding box center [17, 68] width 5 height 7
select select "service"
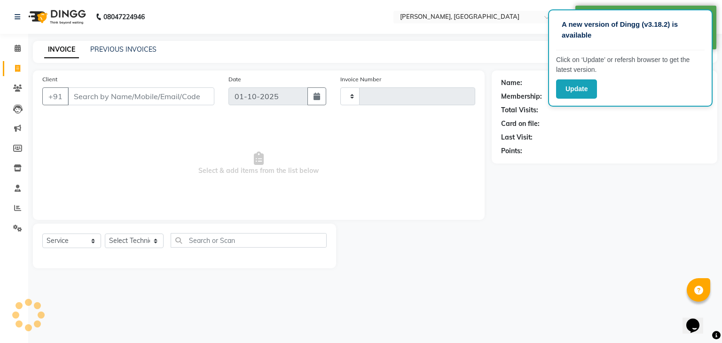
type input "1024"
select select "4495"
click at [16, 47] on icon at bounding box center [18, 48] width 6 height 7
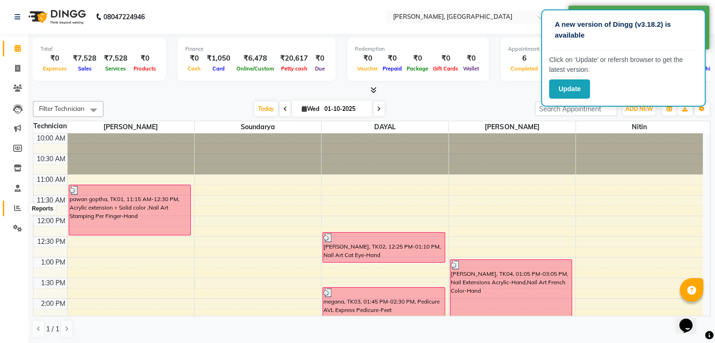
click at [17, 203] on span at bounding box center [17, 208] width 16 height 11
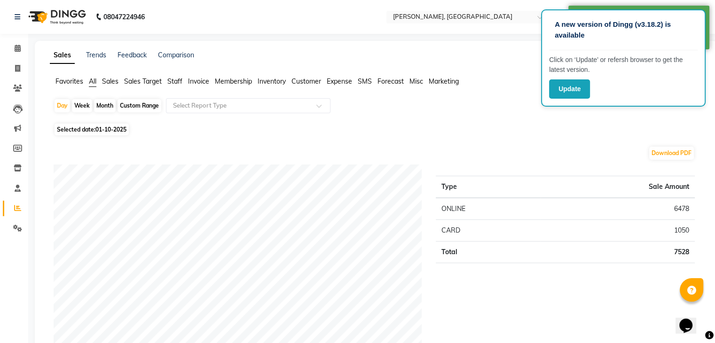
click at [176, 80] on span "Staff" at bounding box center [174, 81] width 15 height 8
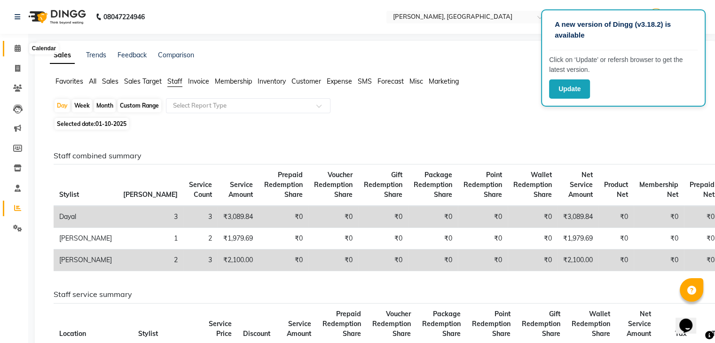
click at [17, 47] on icon at bounding box center [18, 48] width 6 height 7
